Goal: Check status: Check status

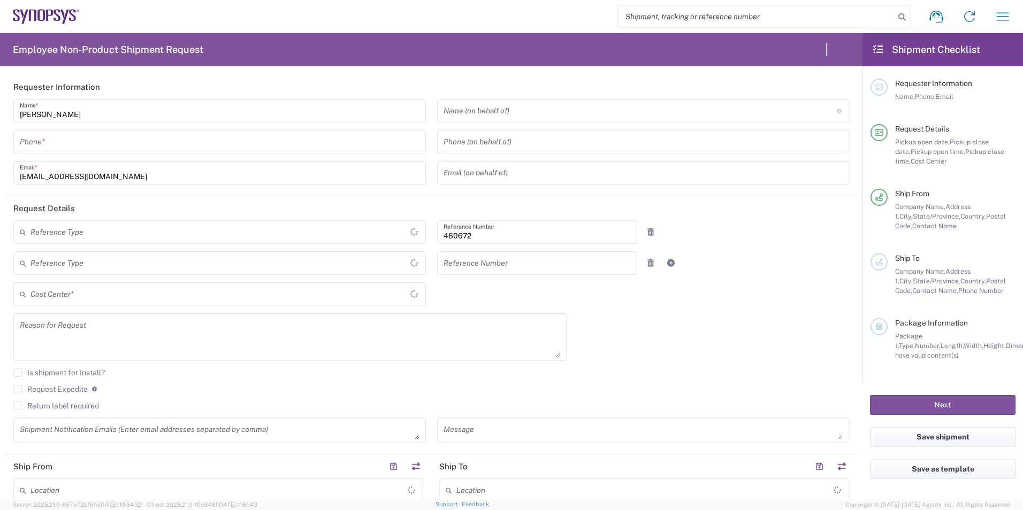
type input "Department"
type input "US01, FIN, Distri 460672"
type input "[US_STATE]"
type input "[GEOGRAPHIC_DATA]"
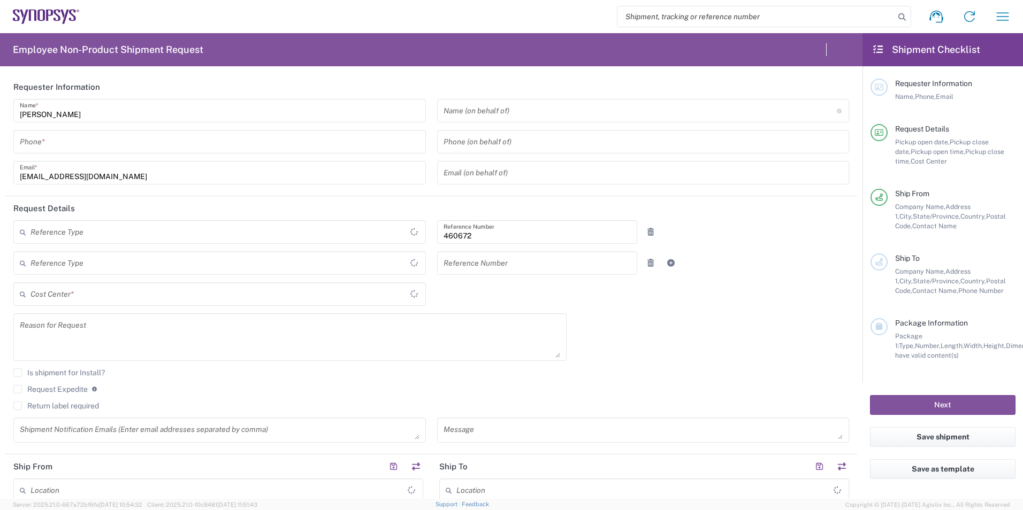
type input "Delivered at Place"
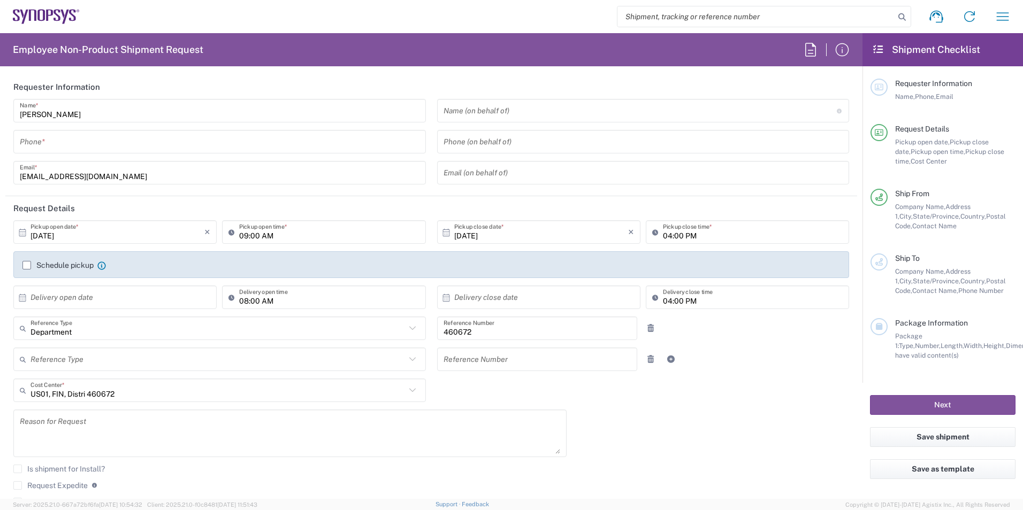
type input "Headquarters USSV"
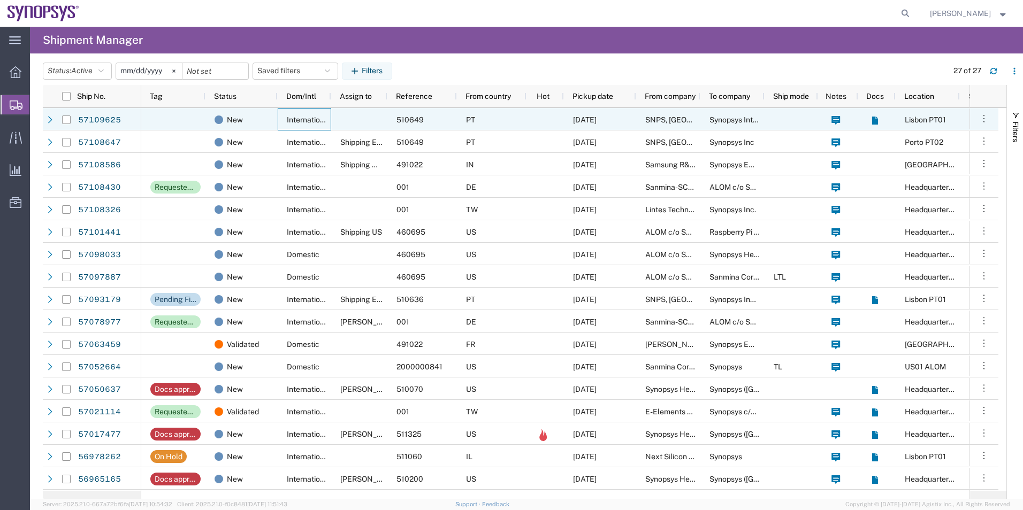
click at [297, 117] on span "International" at bounding box center [309, 120] width 44 height 9
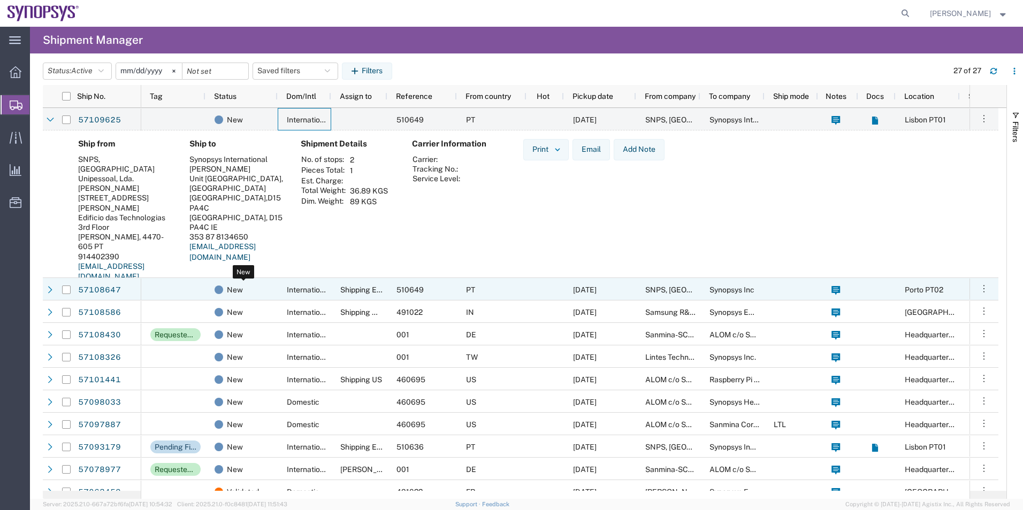
click at [250, 297] on div "New" at bounding box center [244, 290] width 58 height 22
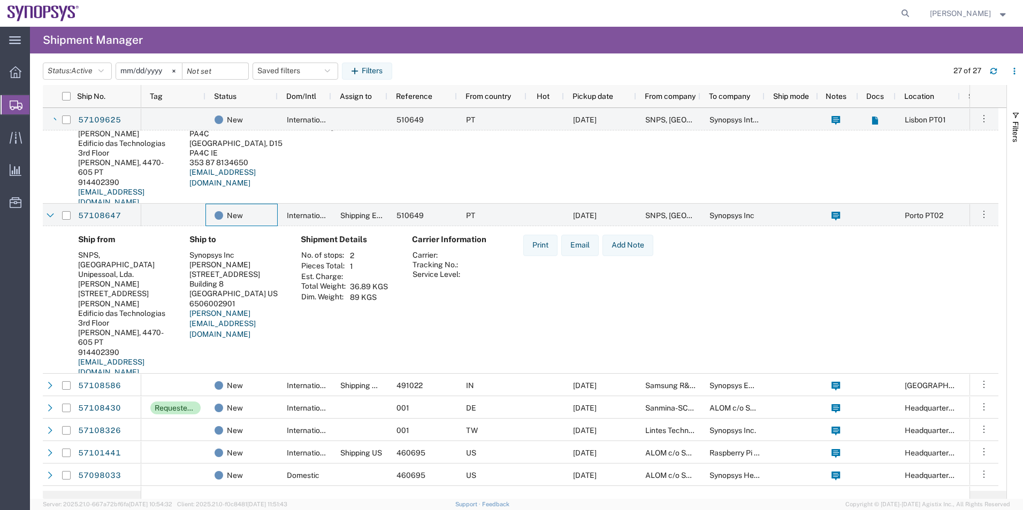
scroll to position [107, 0]
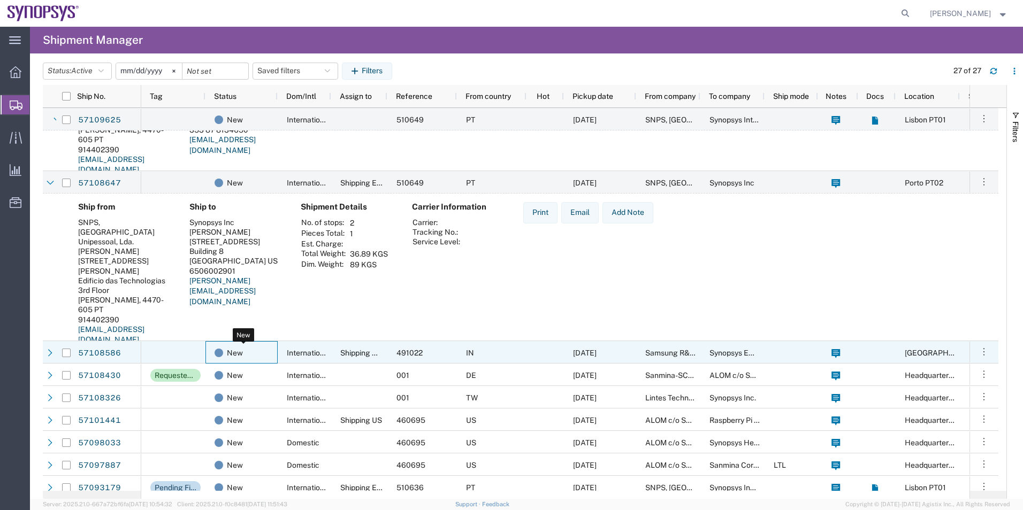
click at [269, 360] on div "New" at bounding box center [244, 353] width 58 height 22
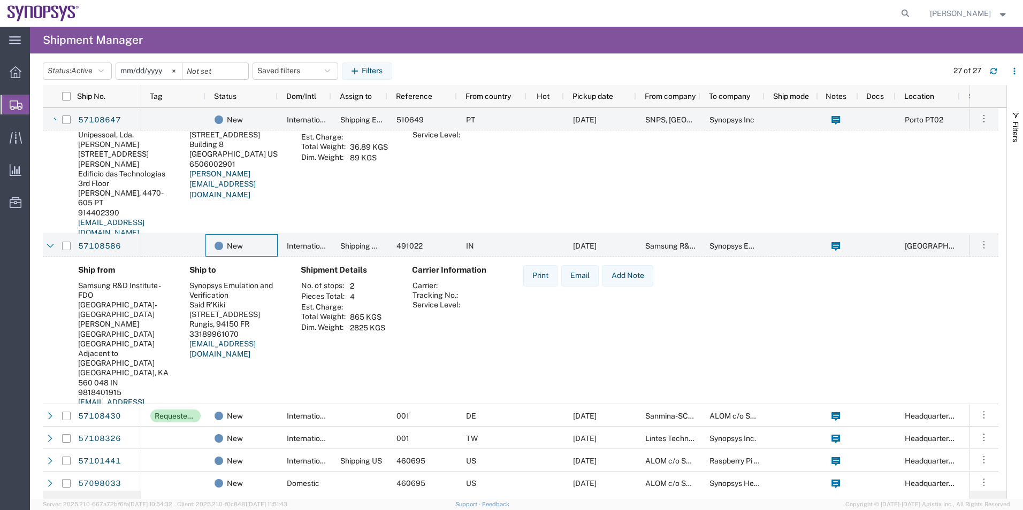
scroll to position [321, 0]
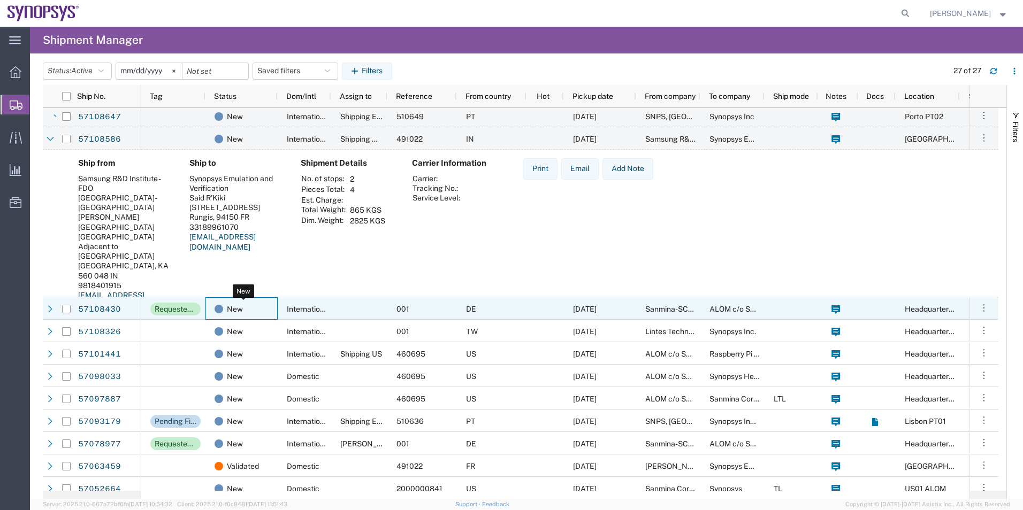
click at [266, 314] on div "New" at bounding box center [244, 309] width 58 height 22
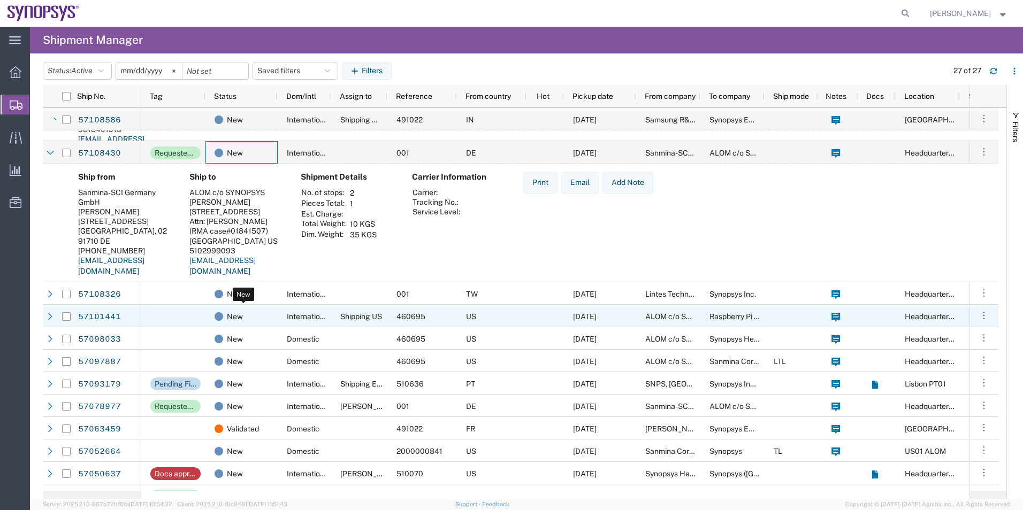
scroll to position [481, 0]
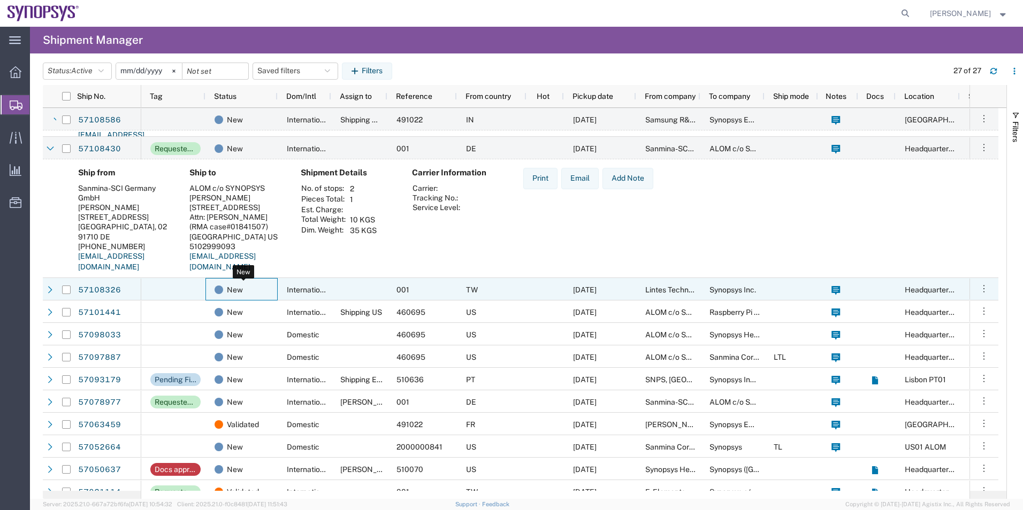
click at [264, 288] on div "New" at bounding box center [244, 290] width 58 height 22
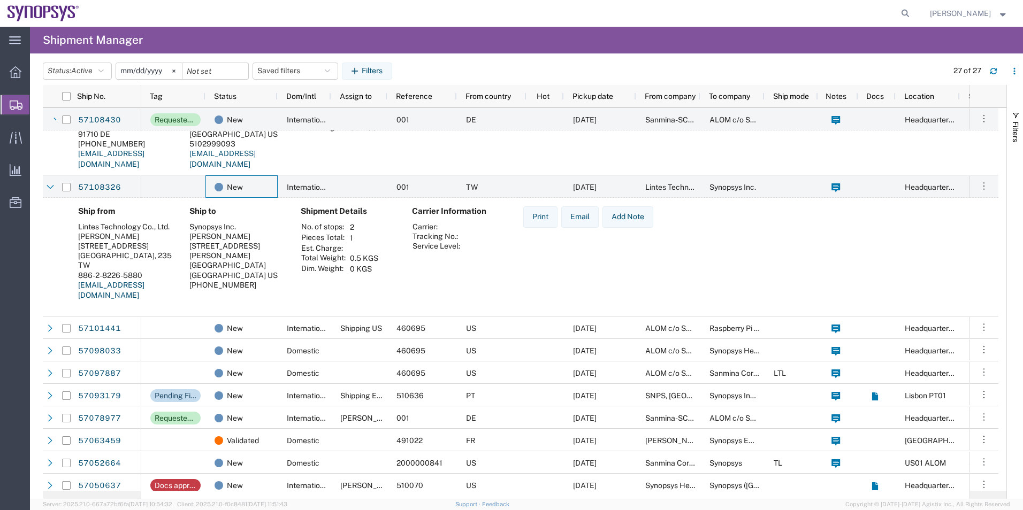
scroll to position [588, 0]
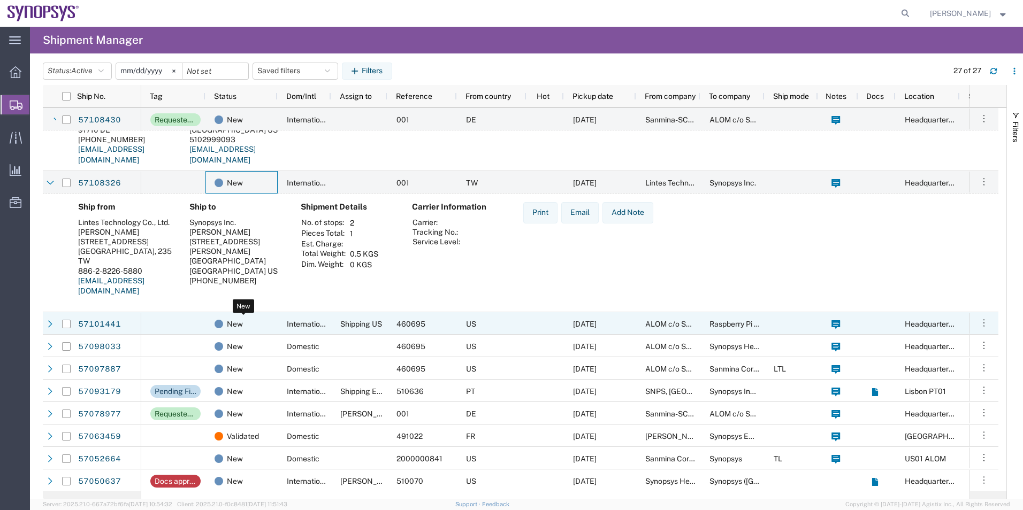
click at [256, 319] on div "New" at bounding box center [244, 324] width 58 height 22
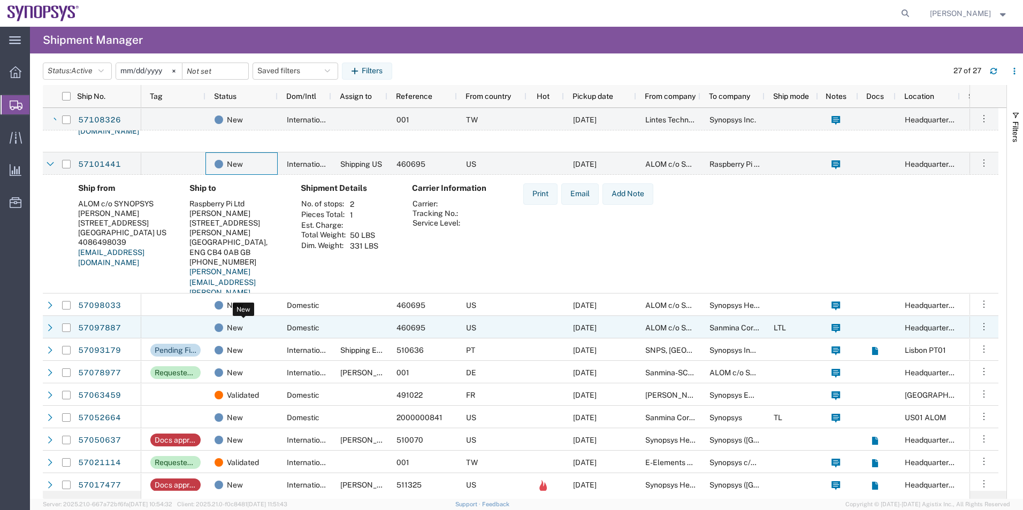
scroll to position [749, 0]
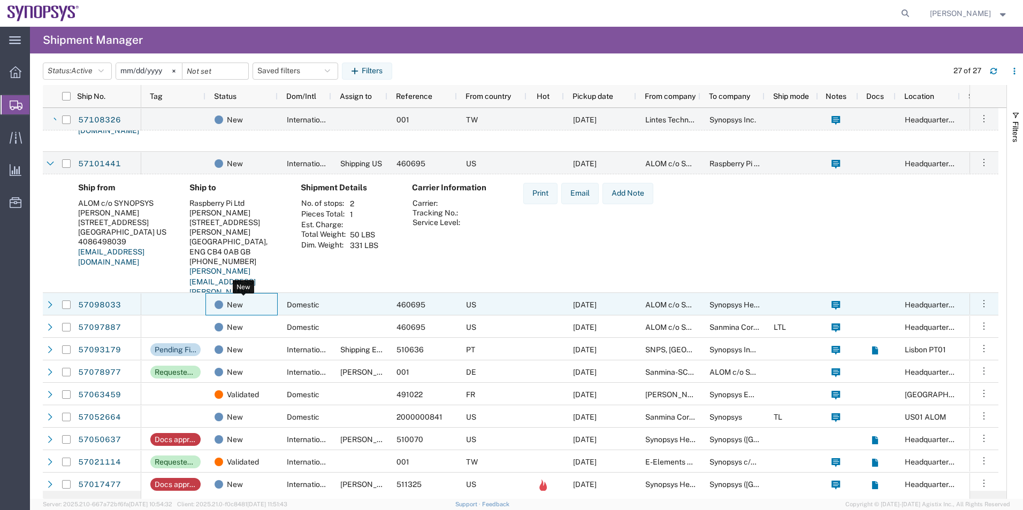
click at [256, 306] on div "New" at bounding box center [244, 305] width 58 height 22
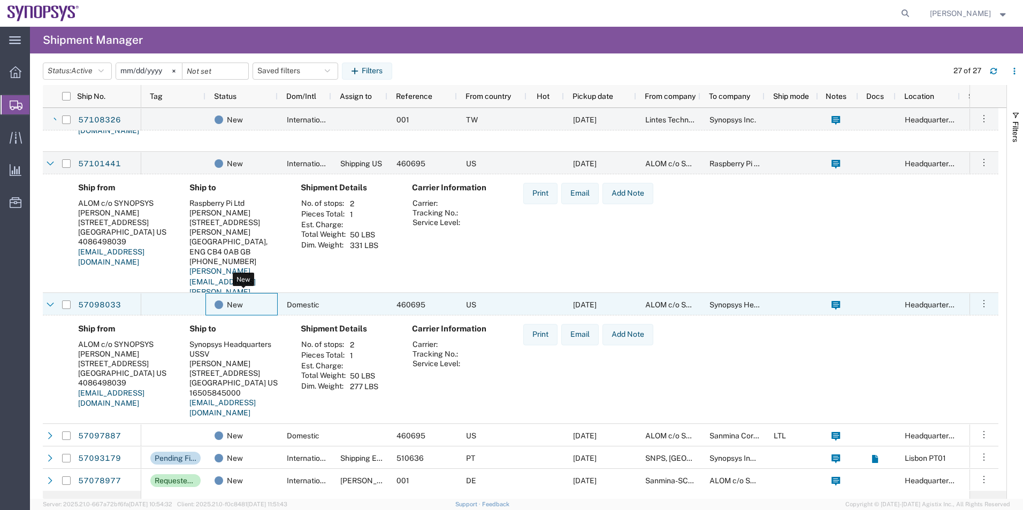
scroll to position [909, 0]
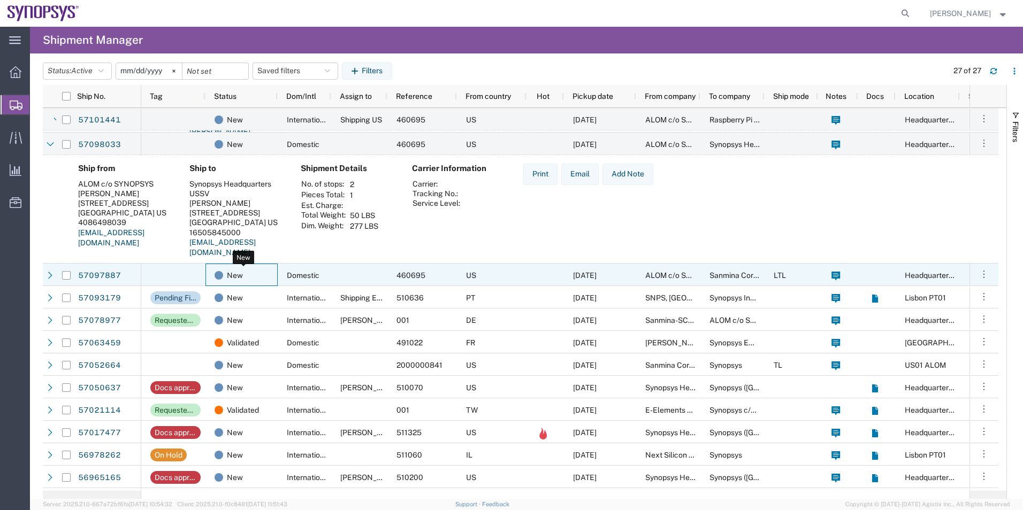
click at [256, 272] on div "New" at bounding box center [244, 275] width 58 height 22
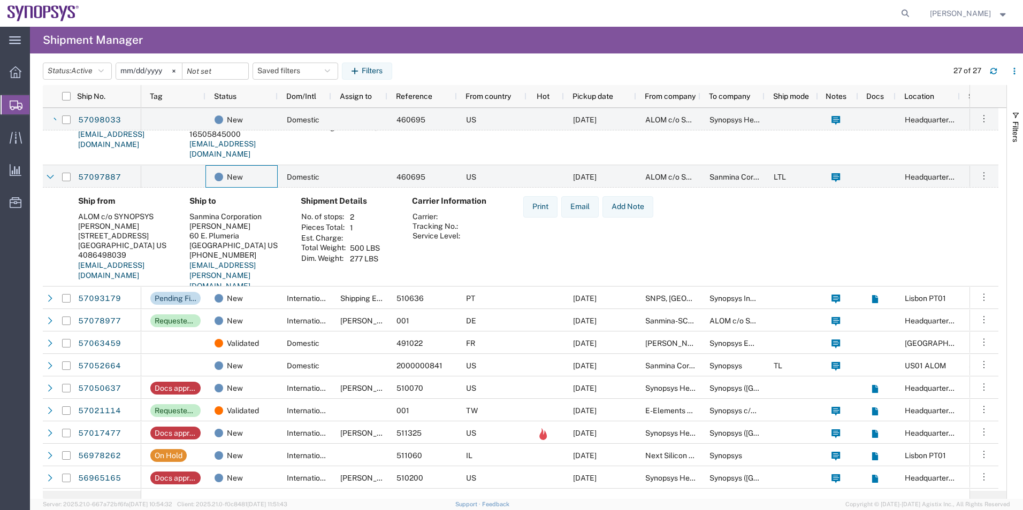
scroll to position [0, 0]
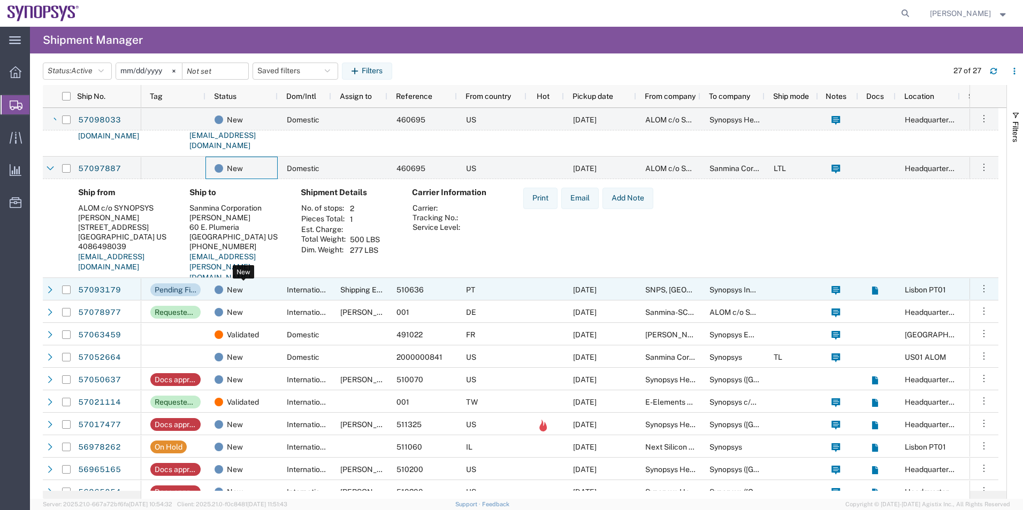
click at [249, 294] on div "New" at bounding box center [244, 290] width 58 height 22
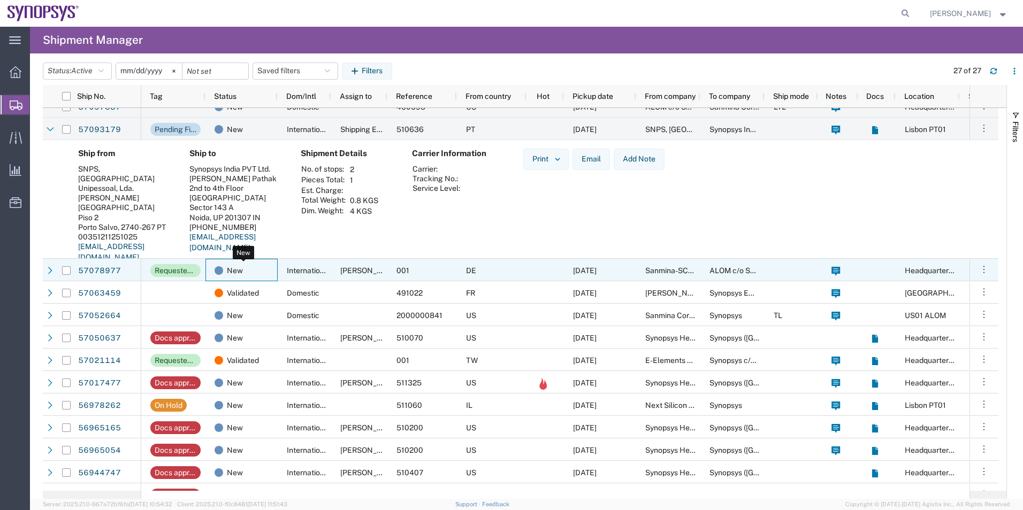
click at [252, 274] on div "New" at bounding box center [244, 270] width 58 height 22
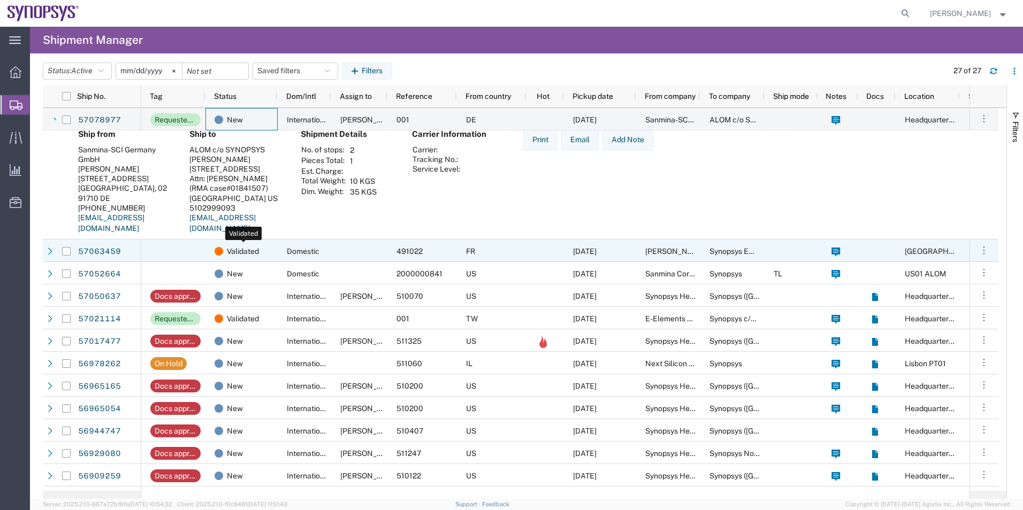
click at [254, 251] on span "Validated" at bounding box center [243, 251] width 32 height 22
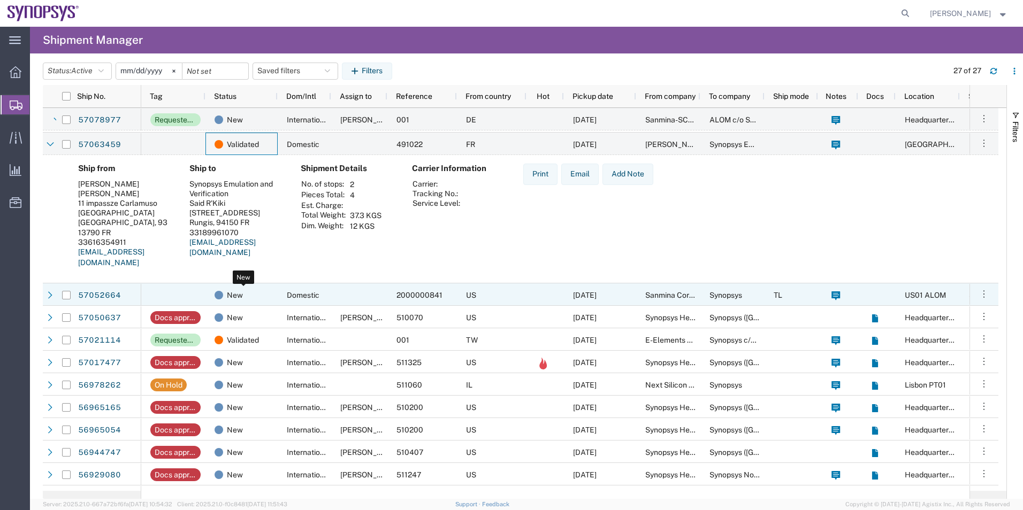
click at [256, 291] on div "New" at bounding box center [244, 295] width 58 height 22
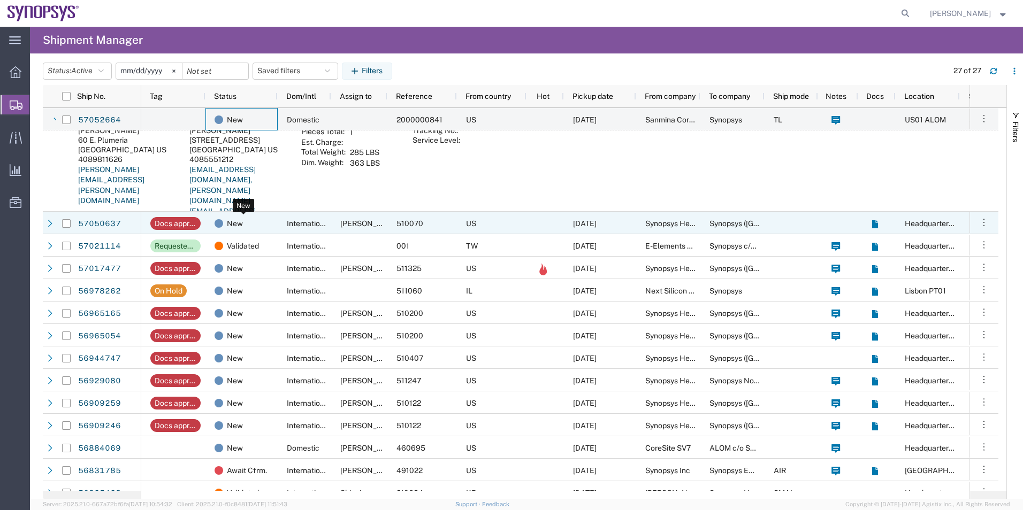
click at [256, 233] on div "New" at bounding box center [244, 223] width 58 height 22
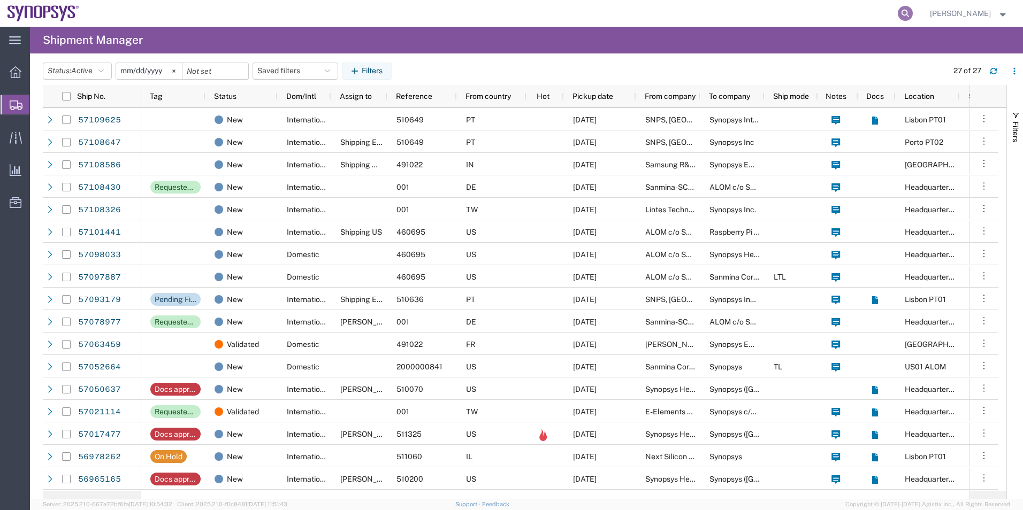
click at [907, 14] on icon at bounding box center [905, 13] width 15 height 15
paste input "57098652"
type input "57098652"
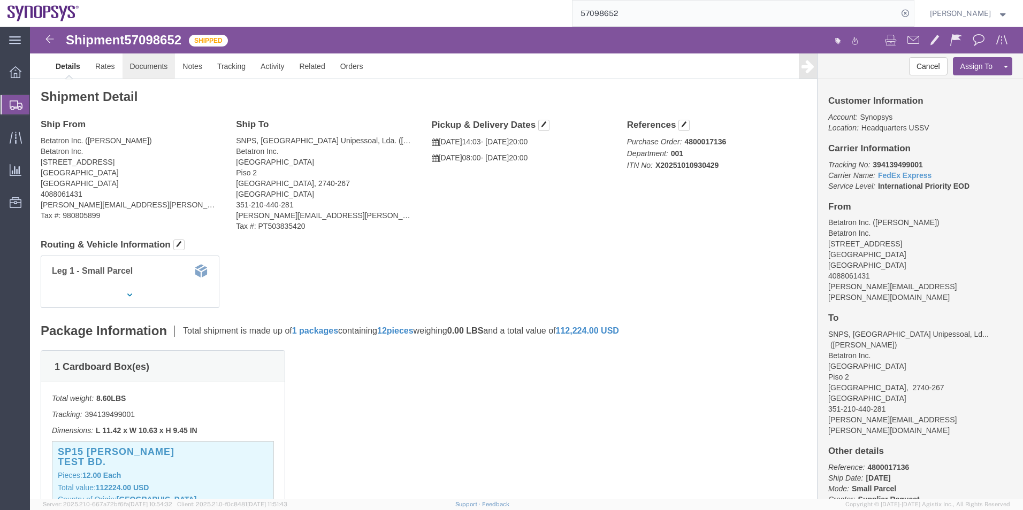
click link "Documents"
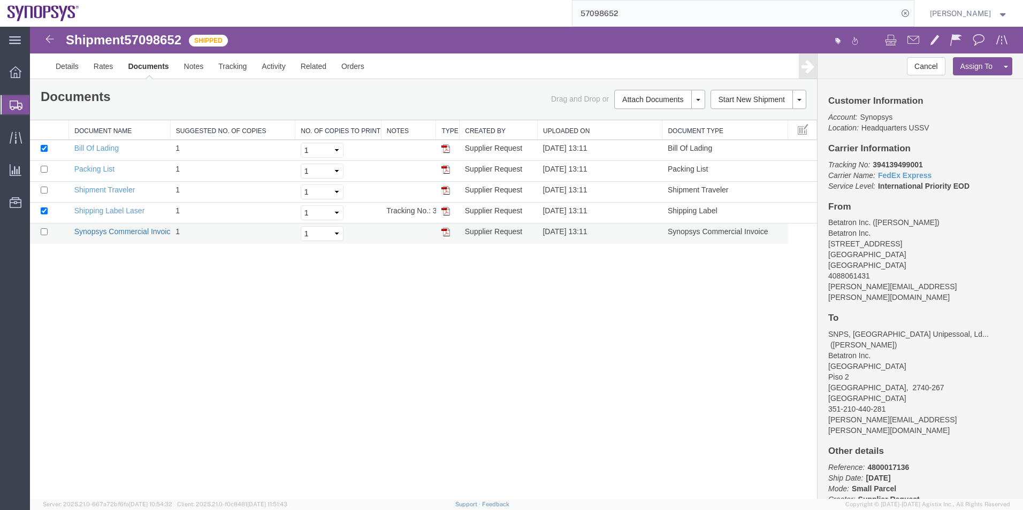
click at [132, 232] on link "Synopsys Commercial Invoice" at bounding box center [124, 231] width 101 height 9
click at [96, 167] on link "Packing List" at bounding box center [94, 169] width 40 height 9
